Goal: Task Accomplishment & Management: Manage account settings

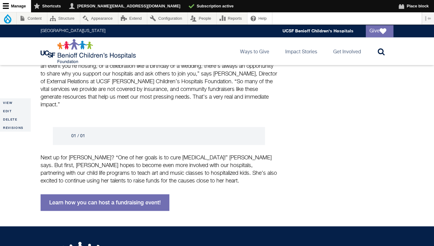
scroll to position [397, 0]
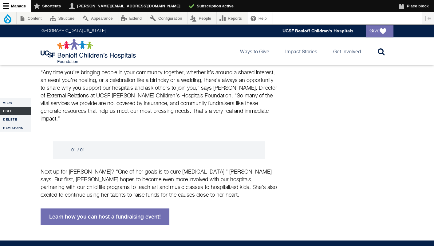
click at [14, 110] on link "Edit" at bounding box center [15, 110] width 31 height 8
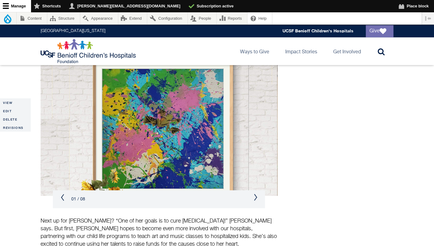
scroll to position [475, 0]
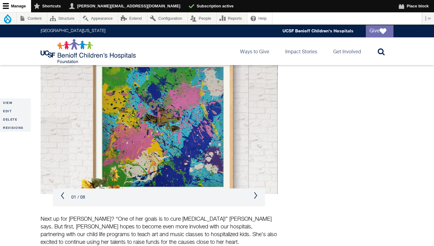
click at [254, 191] on button "Next" at bounding box center [256, 194] width 4 height 7
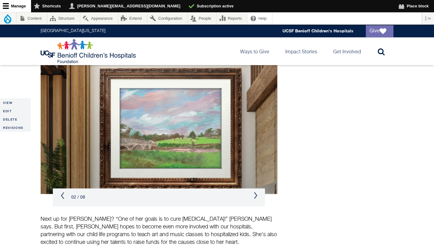
click at [254, 191] on button "Next" at bounding box center [256, 194] width 4 height 7
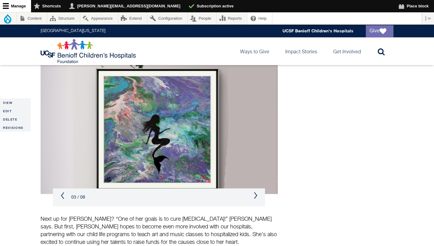
click at [254, 191] on button "Next" at bounding box center [256, 194] width 4 height 7
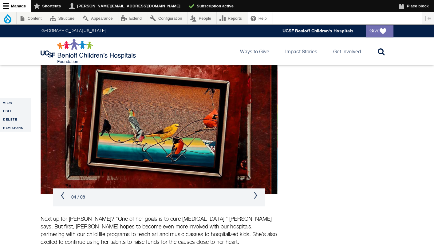
click at [254, 191] on button "Next" at bounding box center [256, 194] width 4 height 7
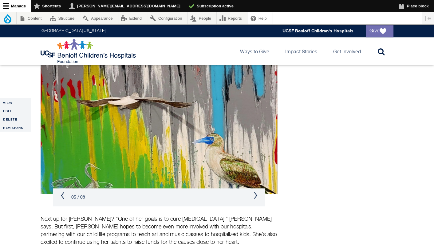
click at [254, 191] on button "Next" at bounding box center [256, 194] width 4 height 7
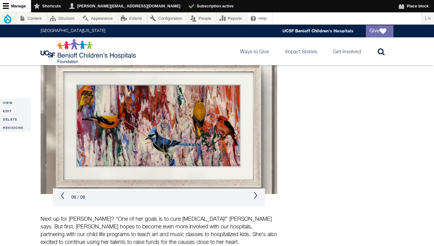
click at [254, 191] on button "Next" at bounding box center [256, 194] width 4 height 7
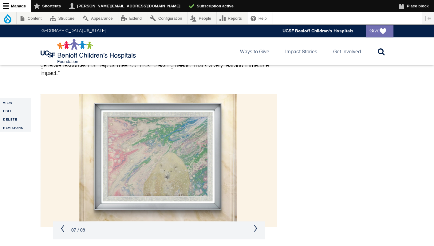
scroll to position [441, 0]
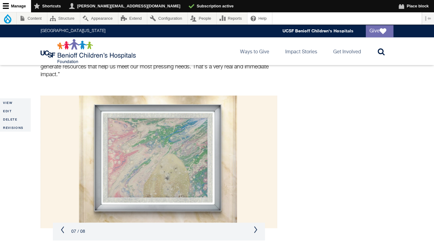
click at [61, 226] on button "Previous" at bounding box center [63, 229] width 4 height 7
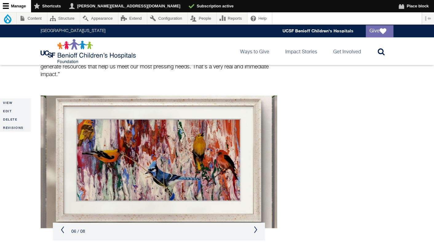
click at [61, 226] on button "Previous" at bounding box center [63, 229] width 4 height 7
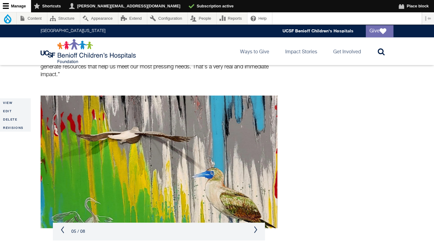
click at [61, 226] on button "Previous" at bounding box center [63, 229] width 4 height 7
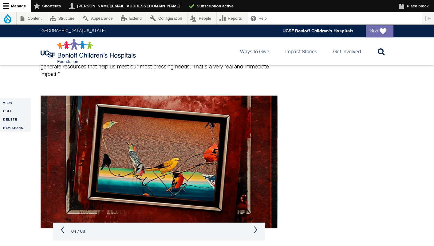
click at [61, 226] on button "Previous" at bounding box center [63, 229] width 4 height 7
click at [60, 222] on div "04 / 08" at bounding box center [159, 231] width 212 height 18
click at [62, 226] on button "Previous" at bounding box center [63, 229] width 4 height 7
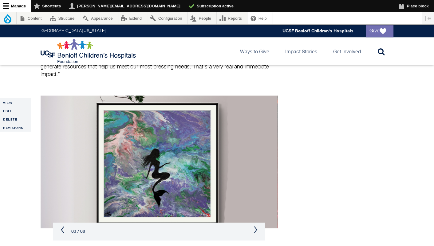
click at [62, 226] on button "Previous" at bounding box center [63, 229] width 4 height 7
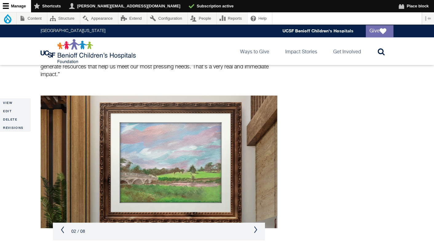
click at [62, 226] on button "Previous" at bounding box center [63, 229] width 4 height 7
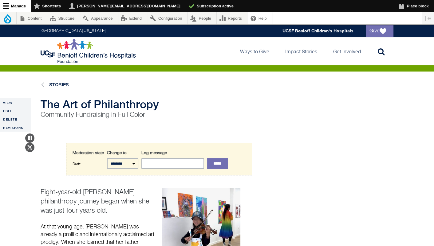
scroll to position [0, 0]
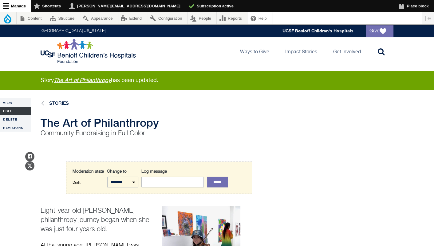
click at [15, 108] on link "Edit" at bounding box center [15, 110] width 31 height 8
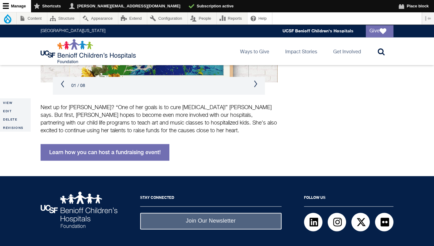
scroll to position [751, 0]
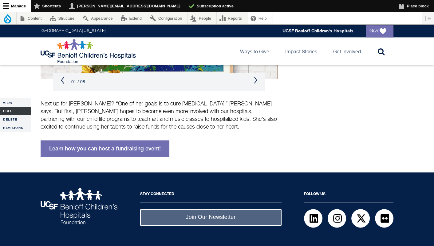
click at [7, 111] on link "Edit" at bounding box center [15, 110] width 31 height 8
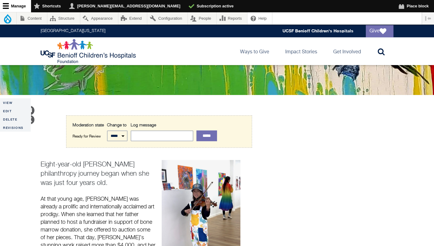
scroll to position [234, 0]
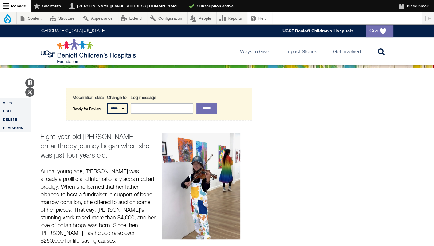
click at [127, 108] on select "***** *********" at bounding box center [117, 108] width 21 height 11
select select "*********"
click at [107, 103] on select "***** *********" at bounding box center [117, 108] width 21 height 11
click at [210, 106] on input "*****" at bounding box center [207, 108] width 21 height 11
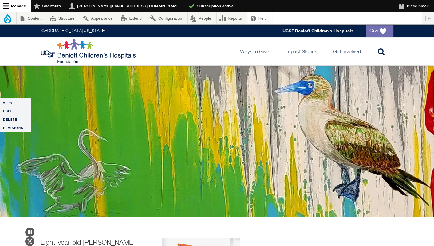
scroll to position [86, 0]
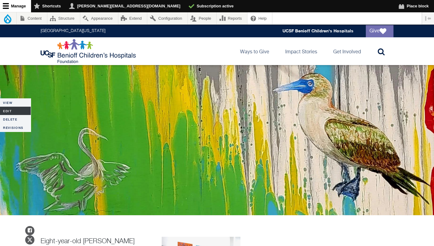
click at [3, 108] on link "Edit" at bounding box center [15, 110] width 31 height 8
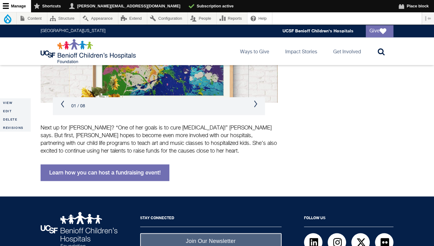
scroll to position [707, 0]
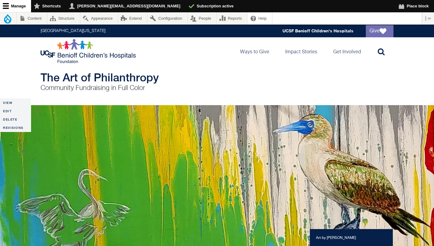
scroll to position [23, 0]
